Goal: Task Accomplishment & Management: Use online tool/utility

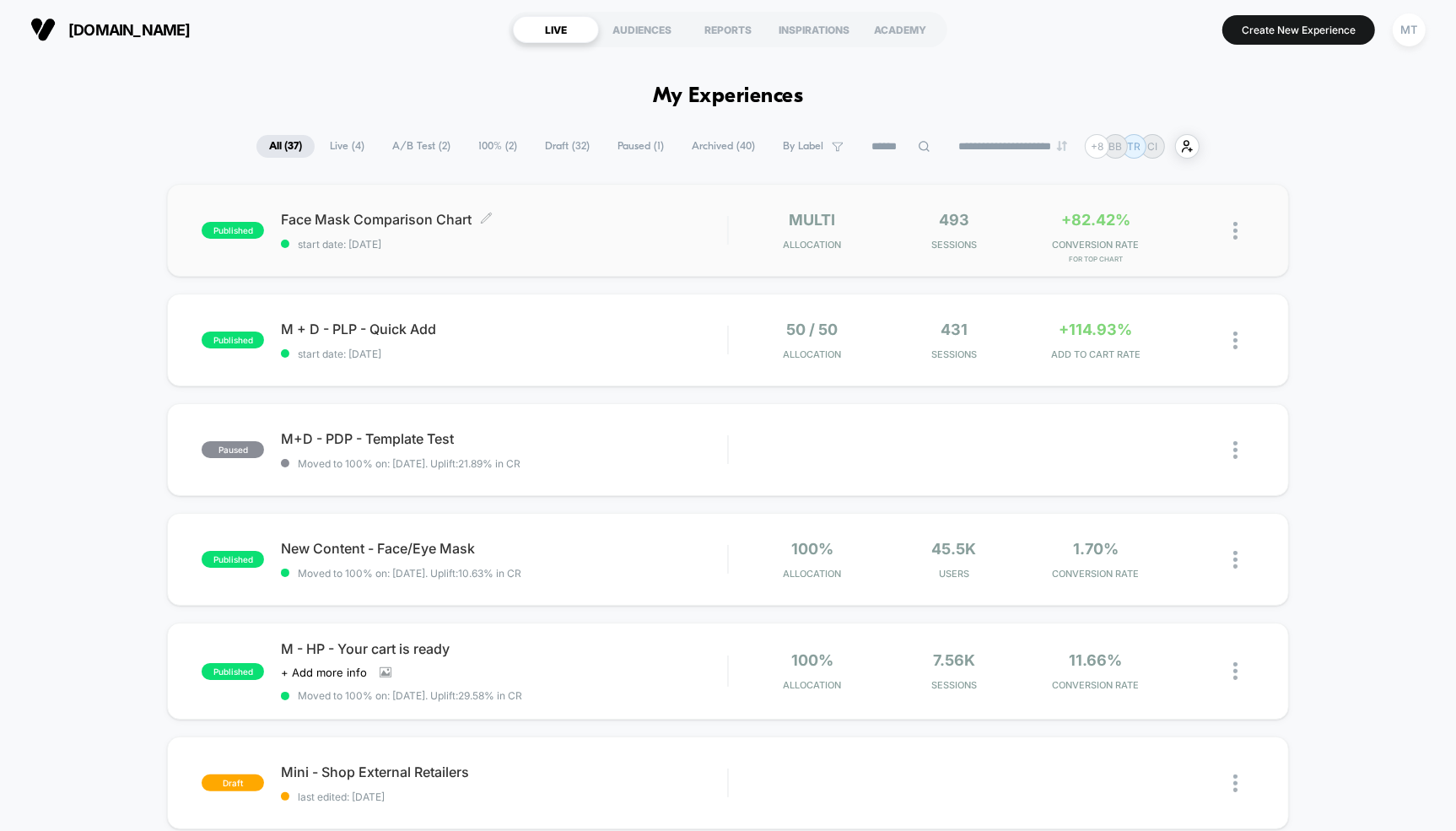
click at [400, 220] on span "Face Mask Comparison Chart Click to edit experience details" at bounding box center [504, 219] width 446 height 17
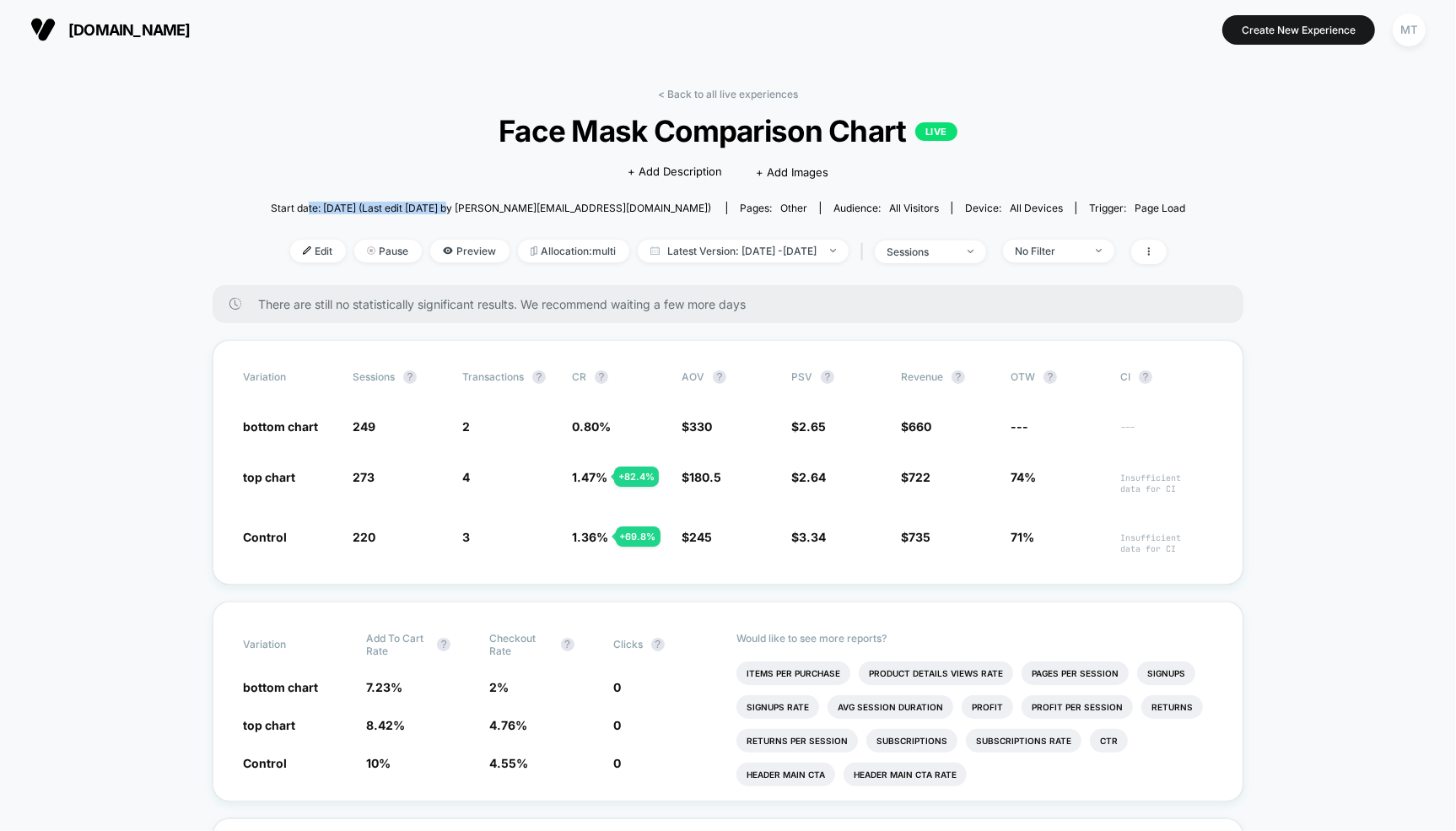
drag, startPoint x: 372, startPoint y: 208, endPoint x: 515, endPoint y: 207, distance: 143.0
click at [515, 207] on span "Start date: [DATE] (Last edit [DATE] by [PERSON_NAME][EMAIL_ADDRESS][DOMAIN_NAM…" at bounding box center [491, 207] width 441 height 12
click at [733, 246] on span "Latest Version: [DATE] - [DATE]" at bounding box center [743, 251] width 211 height 23
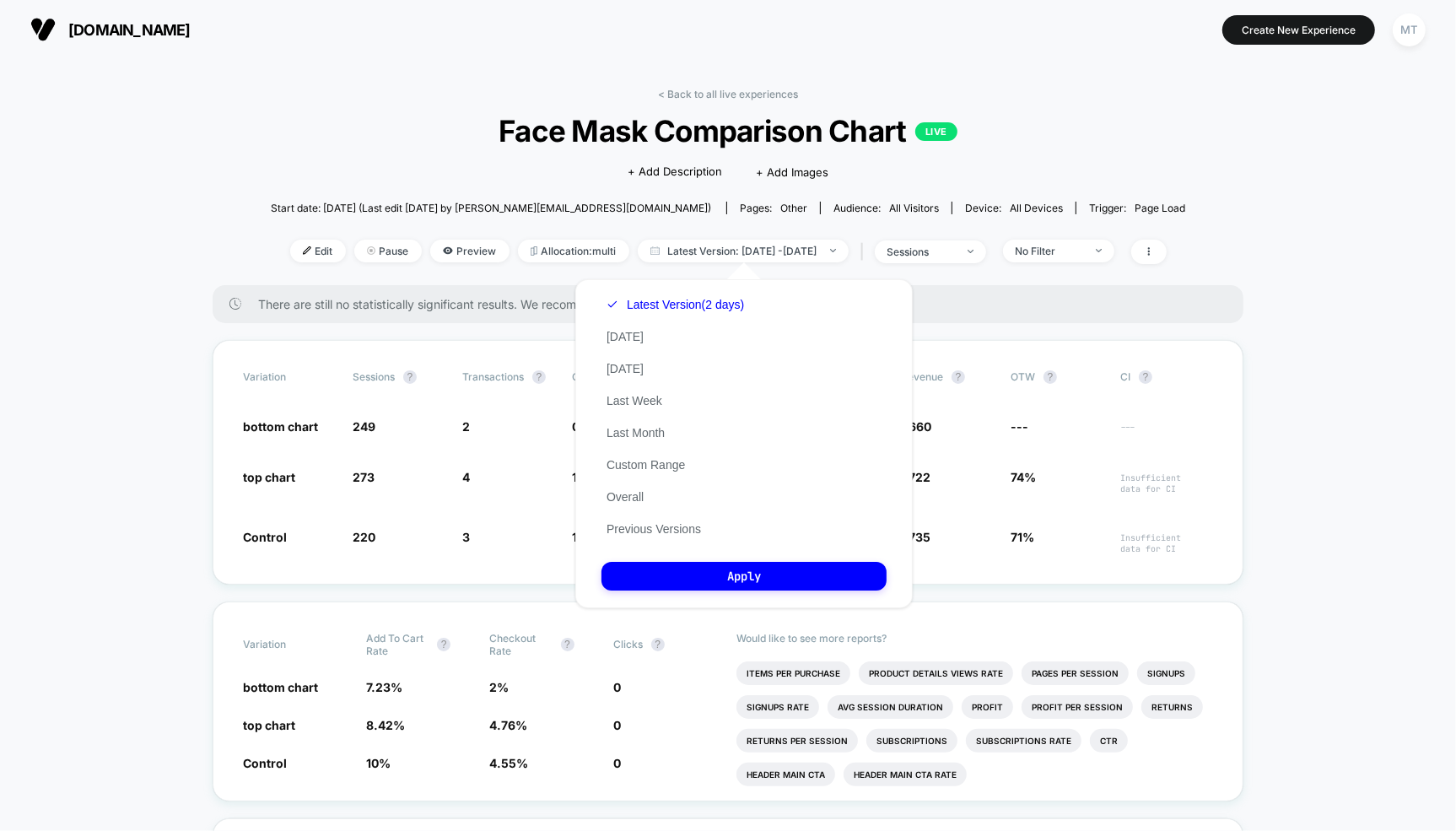
click at [662, 519] on div "Latest Version (2 days) [DATE] [DATE] Last Week Last Month Custom Range Overall…" at bounding box center [675, 417] width 148 height 257
click at [675, 526] on button "Previous Versions" at bounding box center [654, 530] width 105 height 15
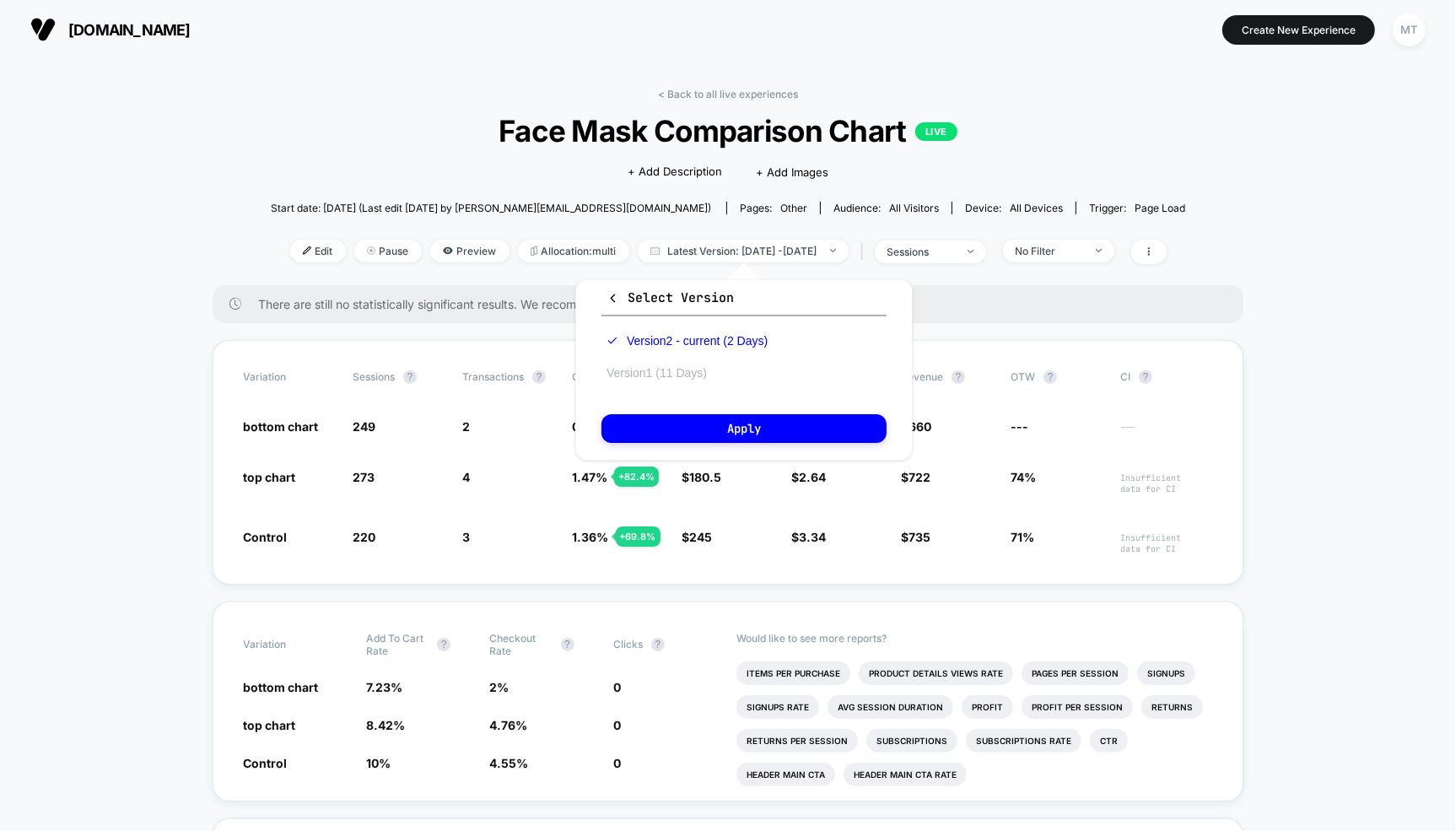
click at [678, 372] on button "Version 1 (11 Days)" at bounding box center [657, 373] width 111 height 15
click at [289, 263] on div "Edit Pause Preview Allocation: multi Latest Version: [DATE] - [DATE] | sessions…" at bounding box center [728, 252] width 914 height 25
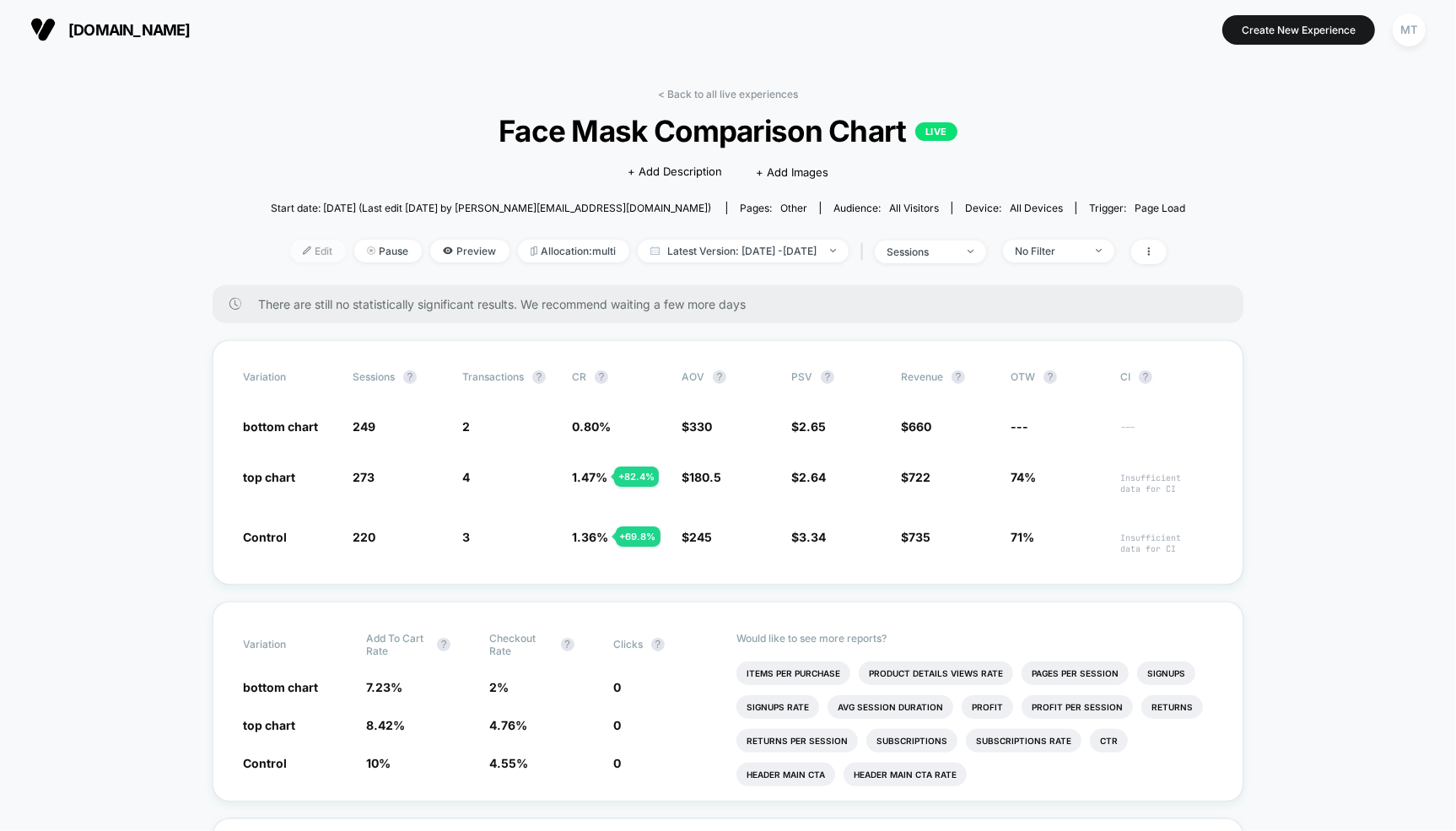
click at [303, 251] on img at bounding box center [307, 250] width 9 height 9
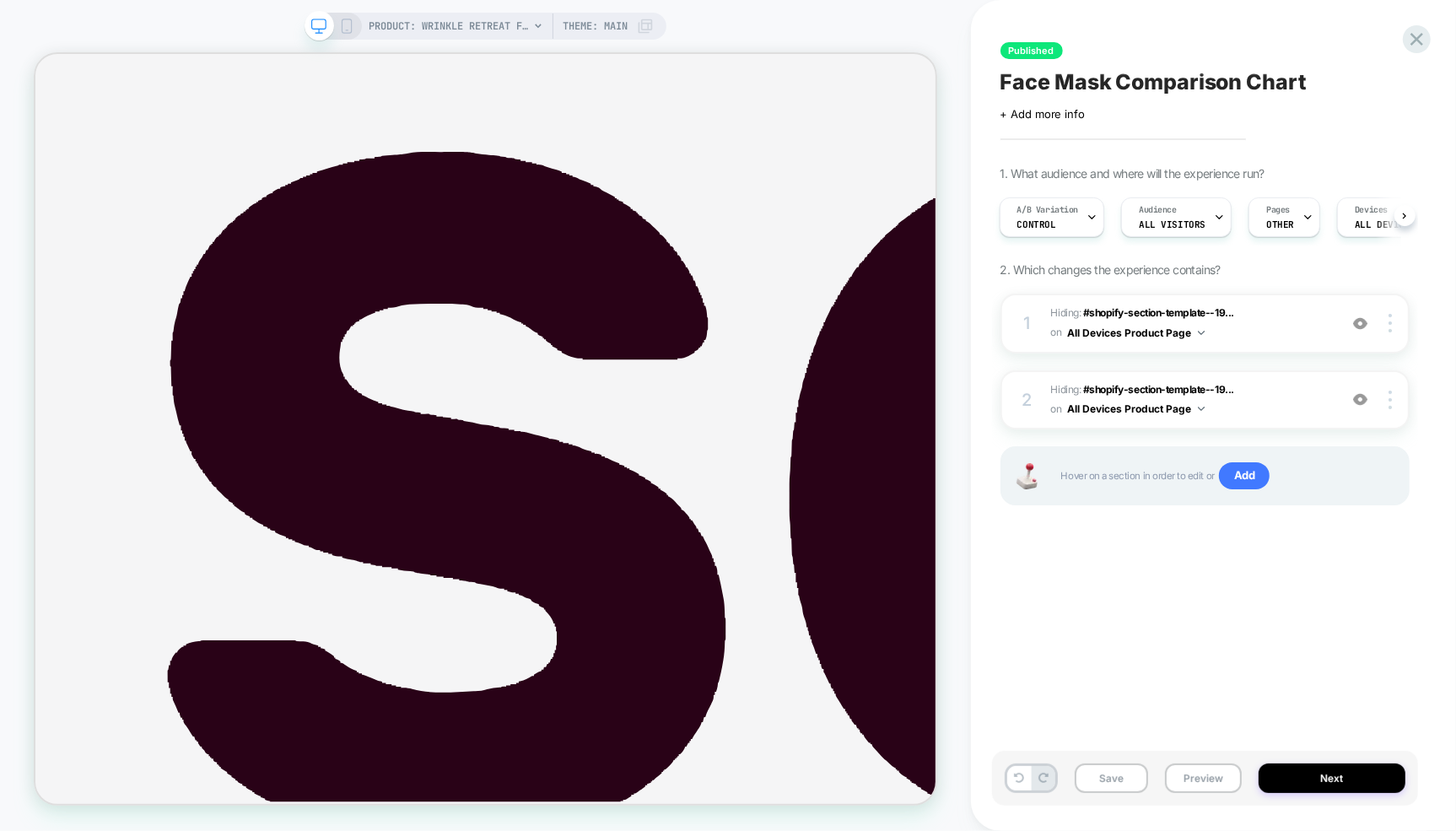
scroll to position [1922, 0]
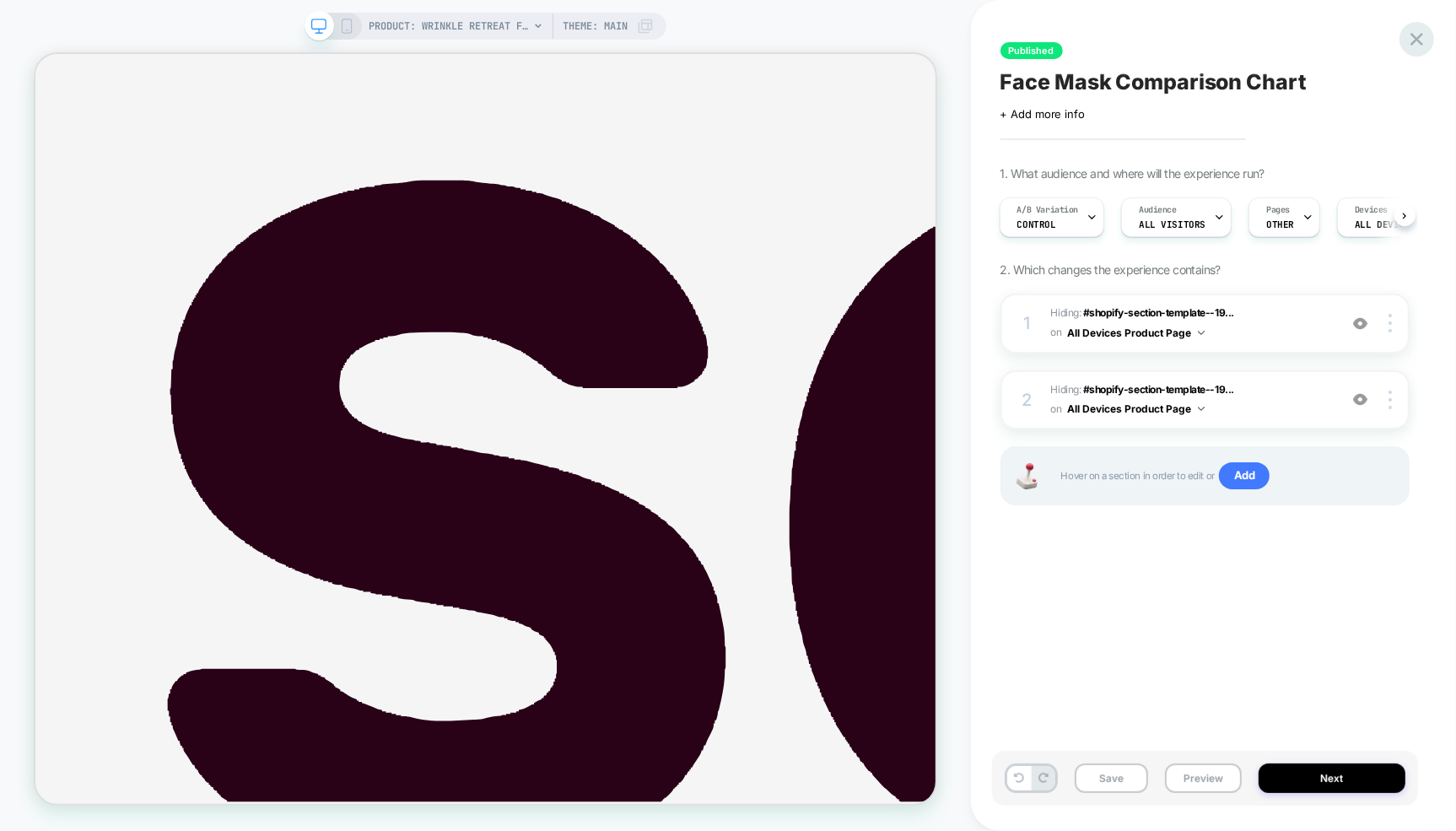
click at [1421, 41] on icon at bounding box center [1417, 39] width 23 height 23
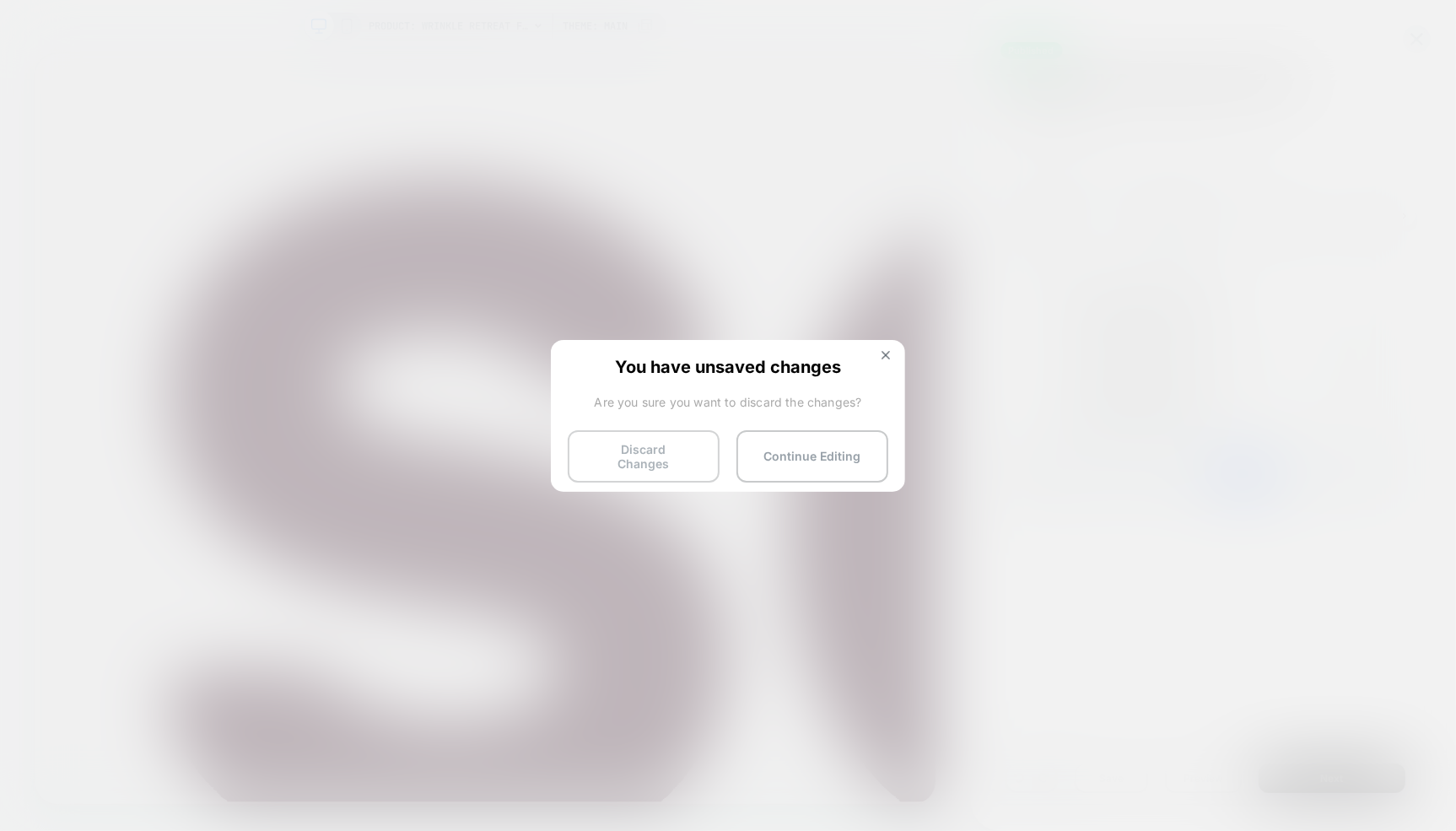
click at [646, 459] on button "Discard Changes" at bounding box center [643, 456] width 152 height 52
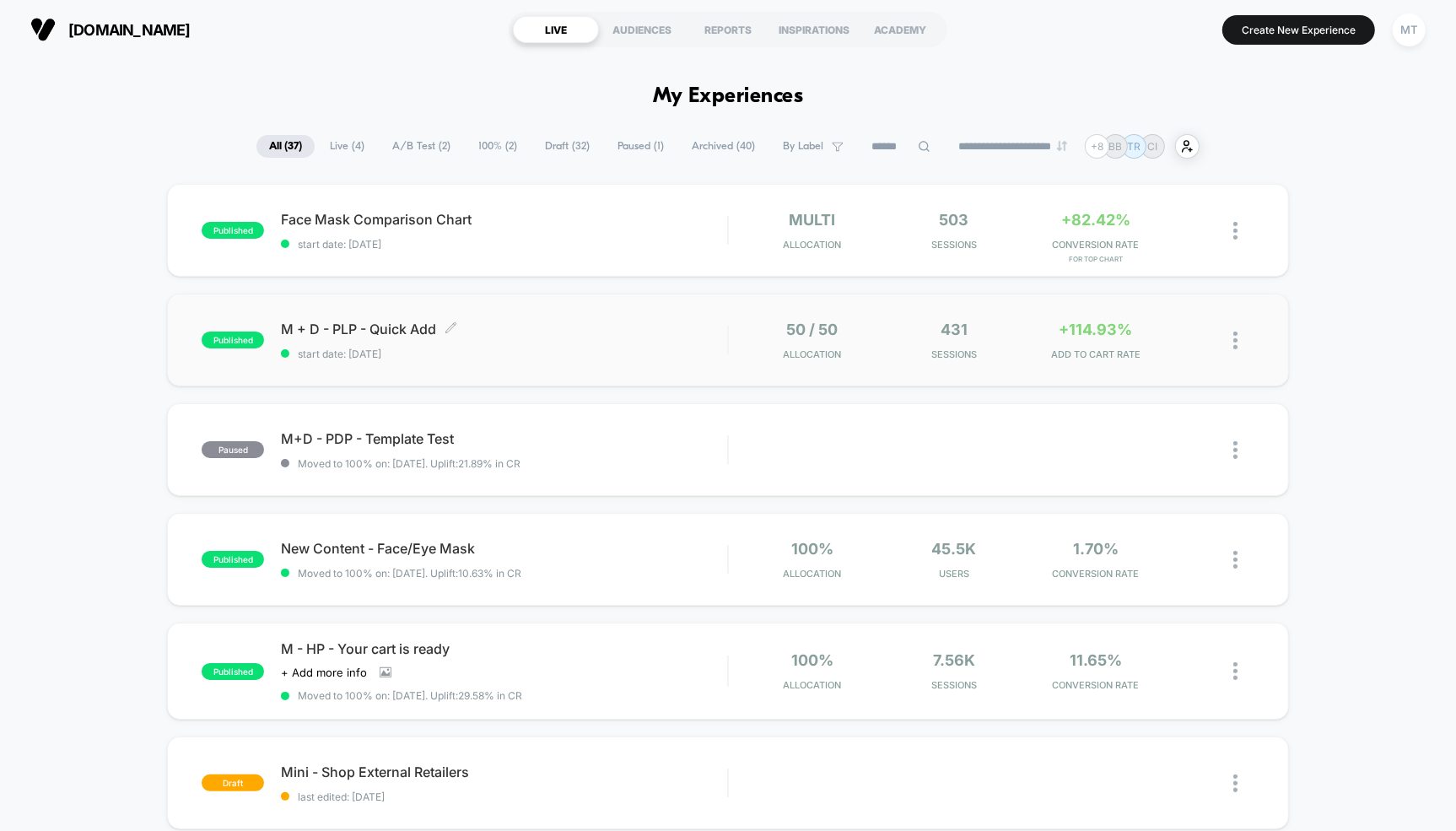
click at [353, 330] on span "M + D - PLP - Quick Add Click to edit experience details" at bounding box center [504, 329] width 446 height 17
